Goal: Use online tool/utility: Utilize a website feature to perform a specific function

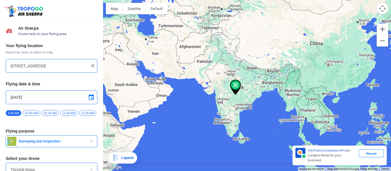
click at [233, 117] on div at bounding box center [247, 85] width 288 height 171
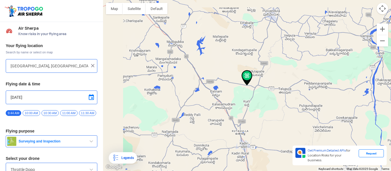
click at [233, 117] on div at bounding box center [247, 85] width 288 height 171
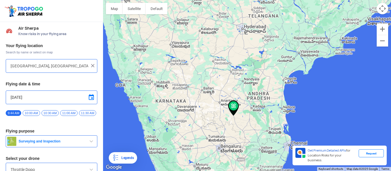
click at [233, 114] on img at bounding box center [233, 108] width 11 height 15
click at [235, 109] on img at bounding box center [233, 108] width 11 height 15
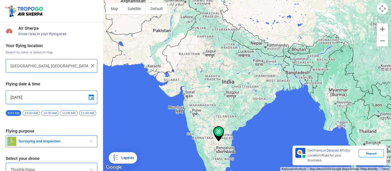
click at [207, 167] on div at bounding box center [247, 85] width 288 height 171
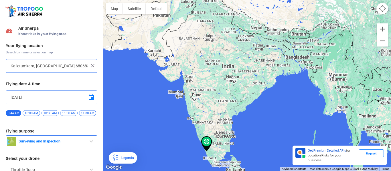
click at [210, 152] on div at bounding box center [247, 85] width 288 height 171
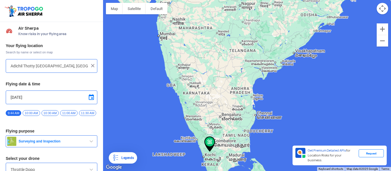
click at [203, 148] on div at bounding box center [247, 85] width 288 height 171
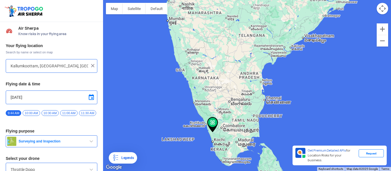
click at [203, 148] on div at bounding box center [247, 85] width 288 height 171
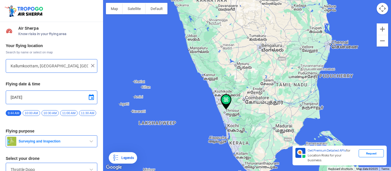
click at [236, 126] on div at bounding box center [247, 85] width 288 height 171
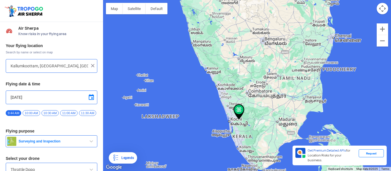
type input "Pulinthanam, Kerala, India"
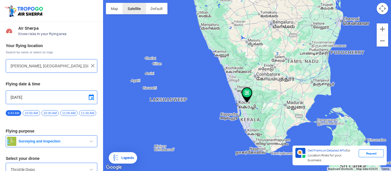
click at [136, 12] on button "Satellite" at bounding box center [134, 8] width 23 height 11
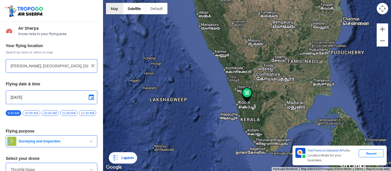
click at [112, 7] on button "Map" at bounding box center [114, 8] width 17 height 11
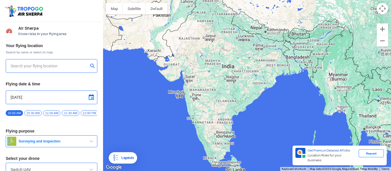
drag, startPoint x: 203, startPoint y: 127, endPoint x: 203, endPoint y: 57, distance: 70.7
click at [203, 57] on div at bounding box center [247, 85] width 288 height 171
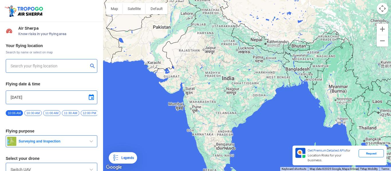
drag, startPoint x: 207, startPoint y: 117, endPoint x: 205, endPoint y: 135, distance: 18.2
click at [205, 135] on div at bounding box center [247, 85] width 288 height 171
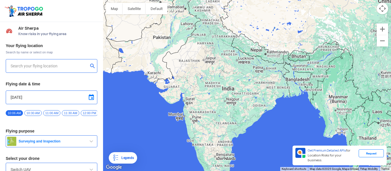
click at [206, 134] on div at bounding box center [247, 85] width 288 height 171
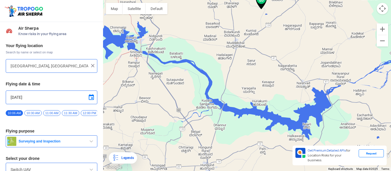
drag, startPoint x: 206, startPoint y: 134, endPoint x: 221, endPoint y: 56, distance: 79.6
click at [221, 56] on div at bounding box center [247, 85] width 288 height 171
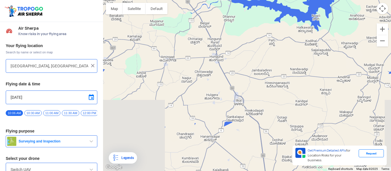
drag, startPoint x: 225, startPoint y: 110, endPoint x: 231, endPoint y: 3, distance: 107.5
click at [231, 3] on div at bounding box center [247, 85] width 288 height 171
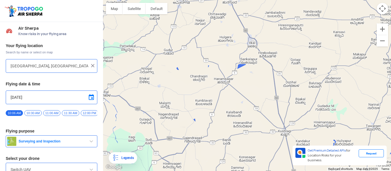
drag, startPoint x: 218, startPoint y: 96, endPoint x: 245, endPoint y: -31, distance: 129.5
click at [245, 0] on html "Location Risk Score Air Sherpa Know risks in your flying area Your flying locat…" at bounding box center [195, 85] width 391 height 171
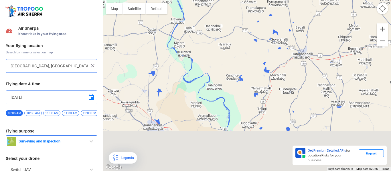
drag, startPoint x: 187, startPoint y: 165, endPoint x: 262, endPoint y: -28, distance: 206.9
click at [262, 0] on html "Location Risk Score Air Sherpa Know risks in your flying area Your flying locat…" at bounding box center [195, 85] width 391 height 171
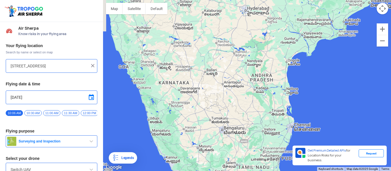
drag, startPoint x: 199, startPoint y: 118, endPoint x: 207, endPoint y: 47, distance: 70.8
click at [207, 47] on div at bounding box center [247, 85] width 288 height 171
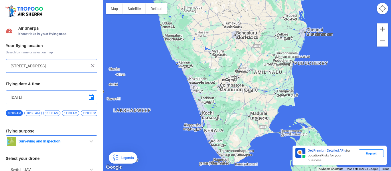
drag, startPoint x: 204, startPoint y: 104, endPoint x: 210, endPoint y: 16, distance: 88.1
click at [210, 16] on div at bounding box center [247, 85] width 288 height 171
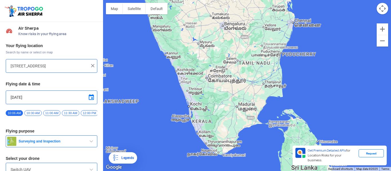
drag, startPoint x: 222, startPoint y: 83, endPoint x: 208, endPoint y: 104, distance: 25.2
click at [208, 104] on div at bounding box center [247, 85] width 288 height 171
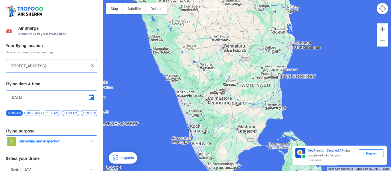
click at [208, 104] on div at bounding box center [247, 85] width 288 height 171
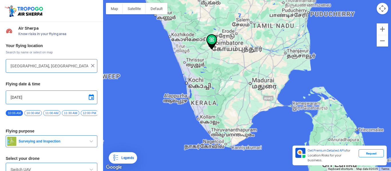
drag, startPoint x: 208, startPoint y: 104, endPoint x: 211, endPoint y: 27, distance: 76.5
click at [211, 27] on div at bounding box center [247, 85] width 288 height 171
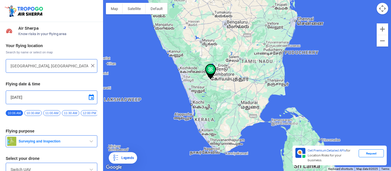
drag, startPoint x: 226, startPoint y: 105, endPoint x: 218, endPoint y: 66, distance: 40.2
click at [218, 66] on div at bounding box center [247, 85] width 288 height 171
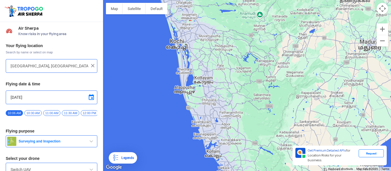
drag, startPoint x: 205, startPoint y: 124, endPoint x: 208, endPoint y: 56, distance: 68.2
click at [208, 56] on div at bounding box center [247, 85] width 288 height 171
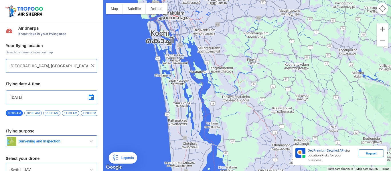
drag, startPoint x: 176, startPoint y: 61, endPoint x: 238, endPoint y: 89, distance: 68.1
click at [238, 89] on div at bounding box center [247, 85] width 288 height 171
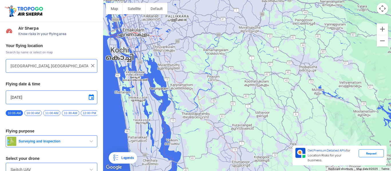
drag, startPoint x: 233, startPoint y: 99, endPoint x: 189, endPoint y: 117, distance: 47.8
click at [189, 117] on div at bounding box center [247, 85] width 288 height 171
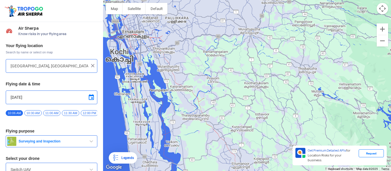
click at [178, 69] on div at bounding box center [247, 85] width 288 height 171
click at [20, 66] on input "[GEOGRAPHIC_DATA], [GEOGRAPHIC_DATA], [GEOGRAPHIC_DATA]" at bounding box center [50, 66] width 78 height 7
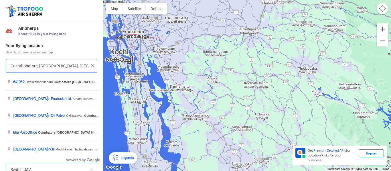
type input "Coimthobatore, [GEOGRAPHIC_DATA], [GEOGRAPHIC_DATA]"
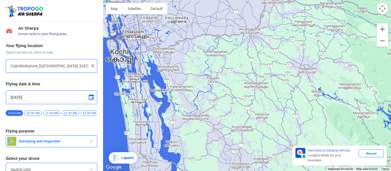
click at [90, 66] on img at bounding box center [93, 66] width 6 height 6
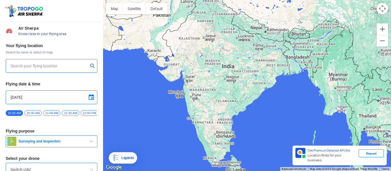
click at [10, 64] on div at bounding box center [52, 66] width 92 height 14
click at [13, 66] on input "text" at bounding box center [50, 66] width 78 height 7
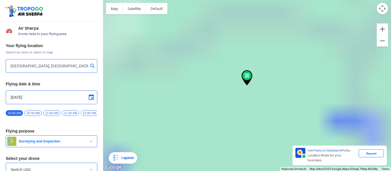
type input "SH8, Thodupuzha, [GEOGRAPHIC_DATA] 685584, [GEOGRAPHIC_DATA]"
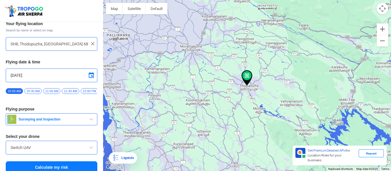
scroll to position [30, 0]
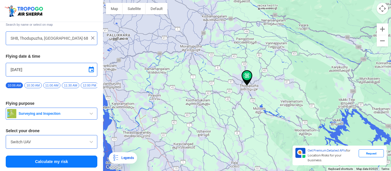
click at [88, 114] on span "button" at bounding box center [91, 113] width 7 height 7
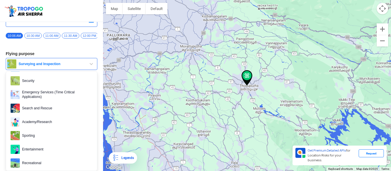
scroll to position [88, 0]
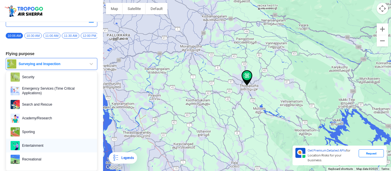
click at [38, 146] on span "Entertainment" at bounding box center [56, 145] width 73 height 9
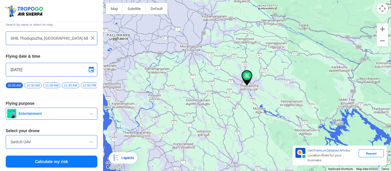
click at [47, 163] on button "Calculate my risk" at bounding box center [52, 162] width 92 height 12
